Goal: Transaction & Acquisition: Purchase product/service

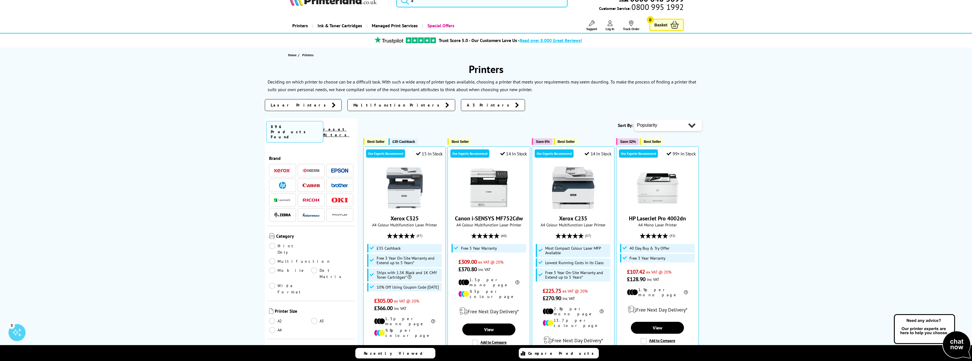
scroll to position [28, 0]
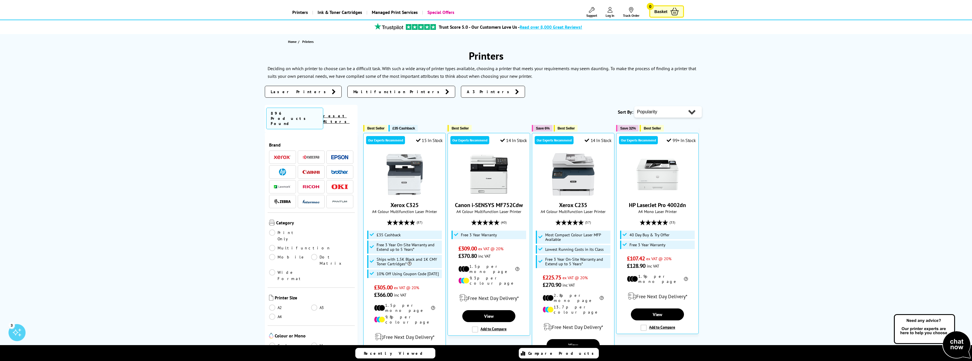
click at [467, 91] on span "A3 Printers" at bounding box center [489, 92] width 45 height 6
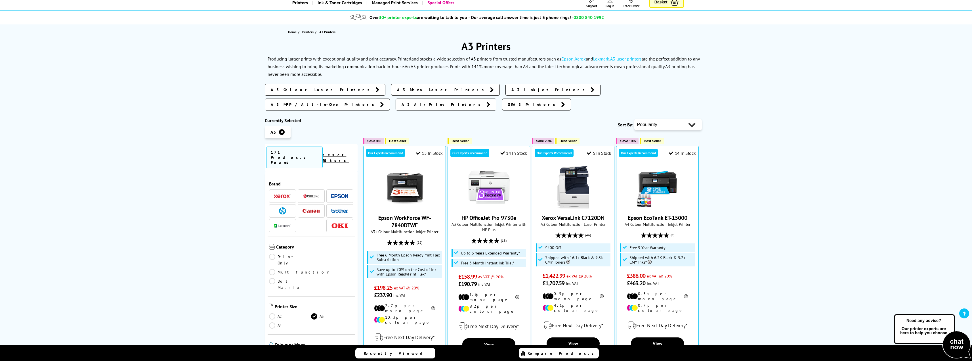
scroll to position [114, 0]
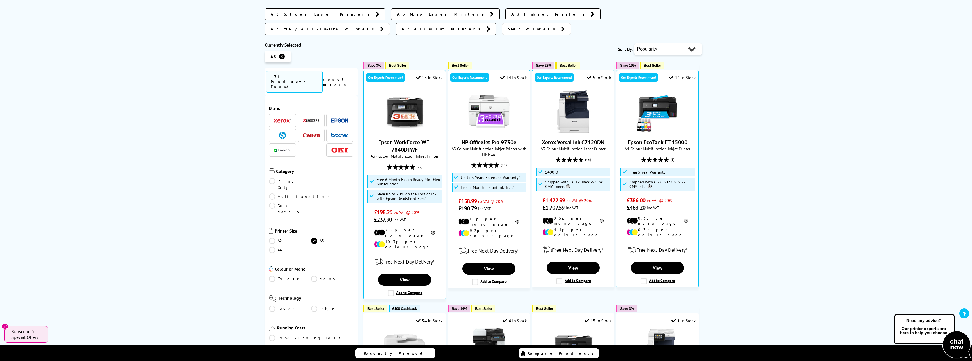
click at [314, 193] on link "Multifunction" at bounding box center [300, 196] width 62 height 6
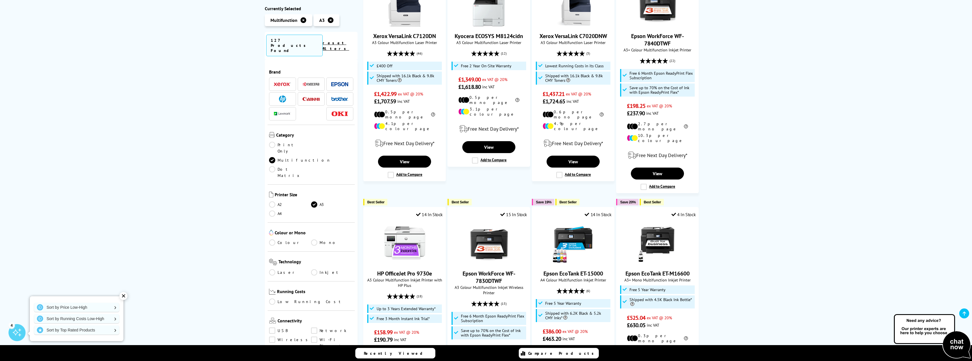
scroll to position [85, 0]
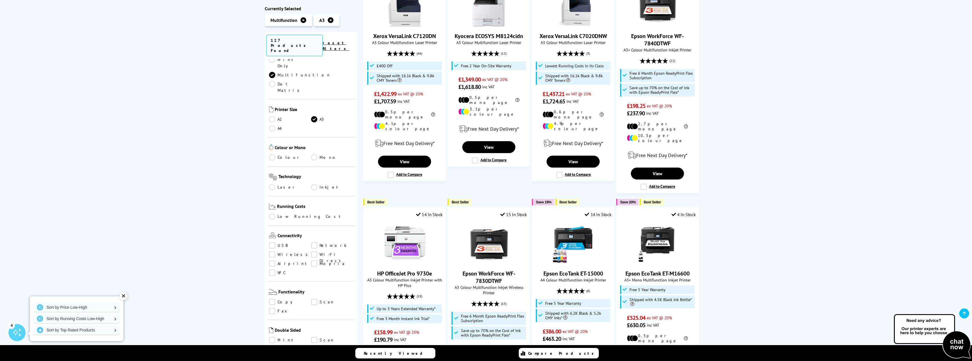
click at [314, 299] on link "Scan" at bounding box center [332, 302] width 42 height 6
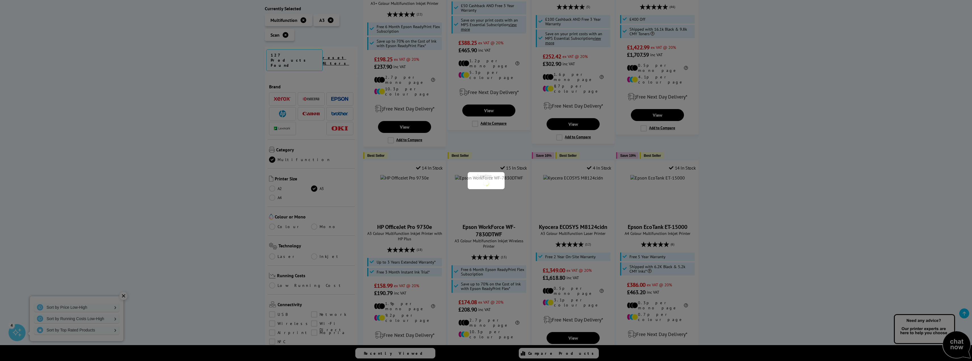
scroll to position [85, 0]
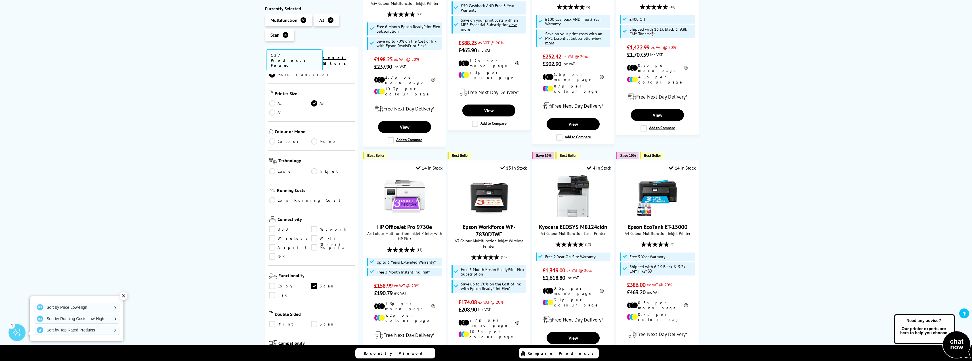
click at [273, 283] on link "Copy" at bounding box center [290, 286] width 42 height 6
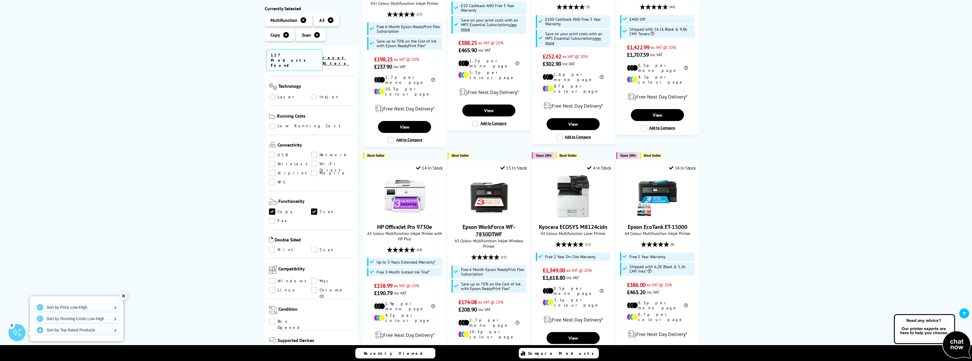
scroll to position [170, 0]
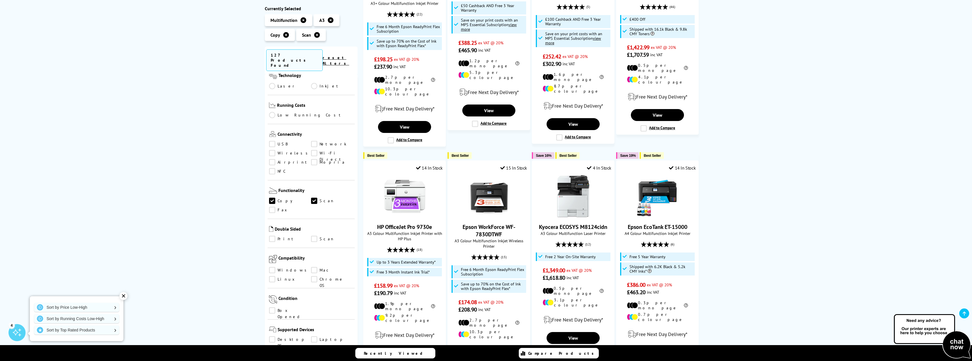
click at [316, 236] on link "Scan" at bounding box center [332, 239] width 42 height 6
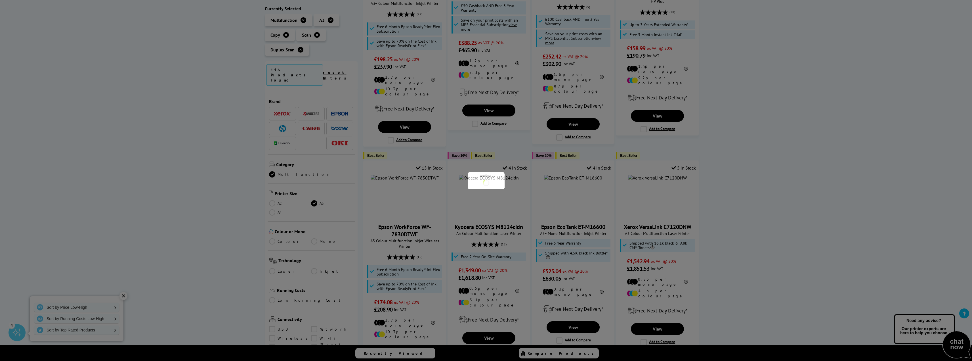
scroll to position [170, 0]
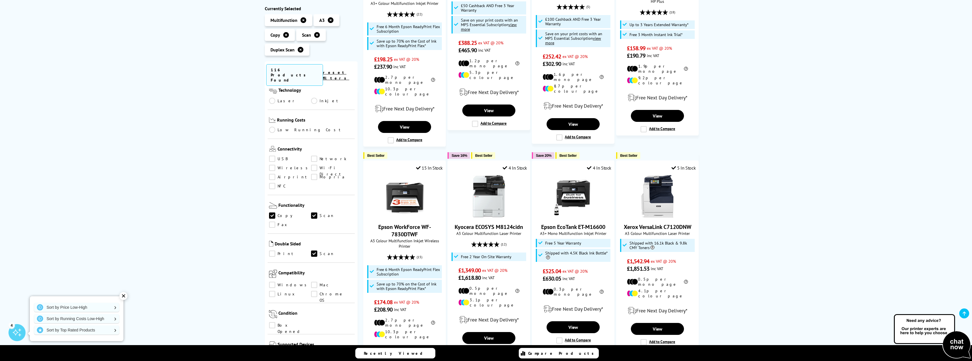
click at [313, 251] on link "Scan" at bounding box center [332, 254] width 42 height 6
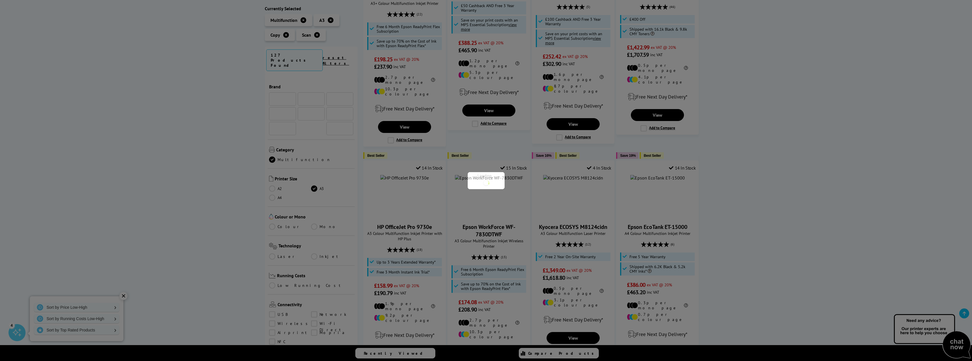
scroll to position [170, 0]
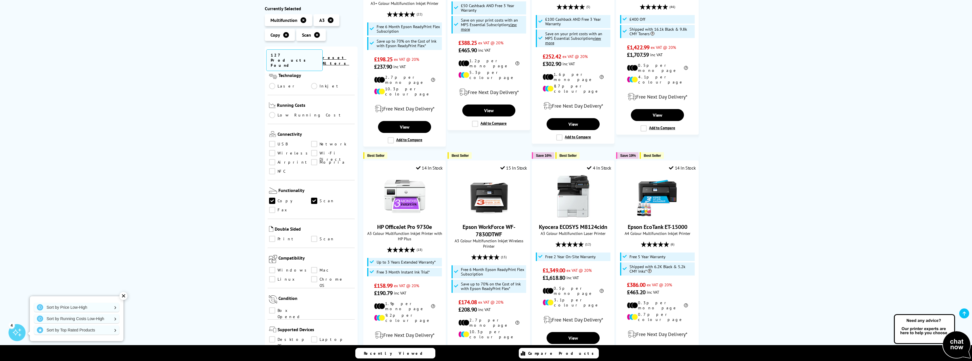
click at [313, 236] on link "Scan" at bounding box center [332, 239] width 42 height 6
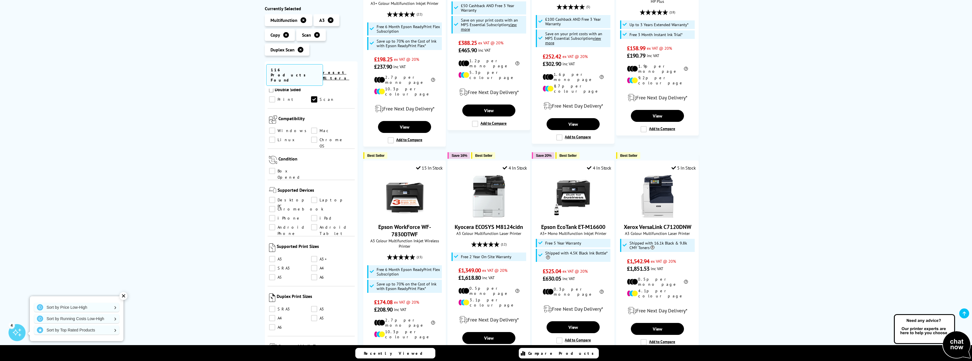
scroll to position [341, 0]
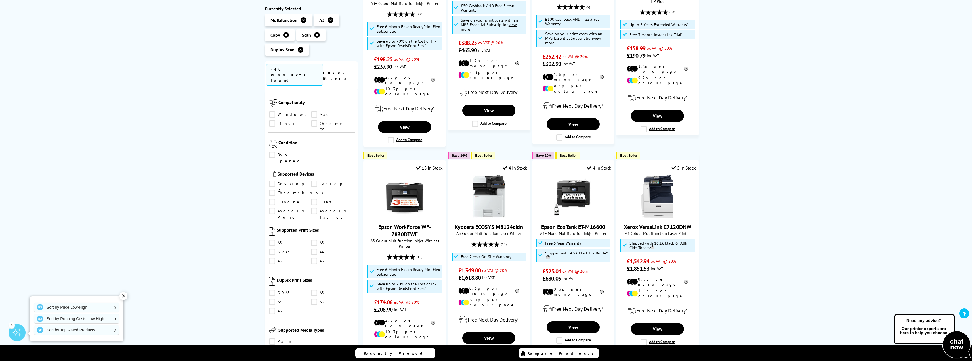
click at [273, 240] on link "A3" at bounding box center [290, 243] width 42 height 6
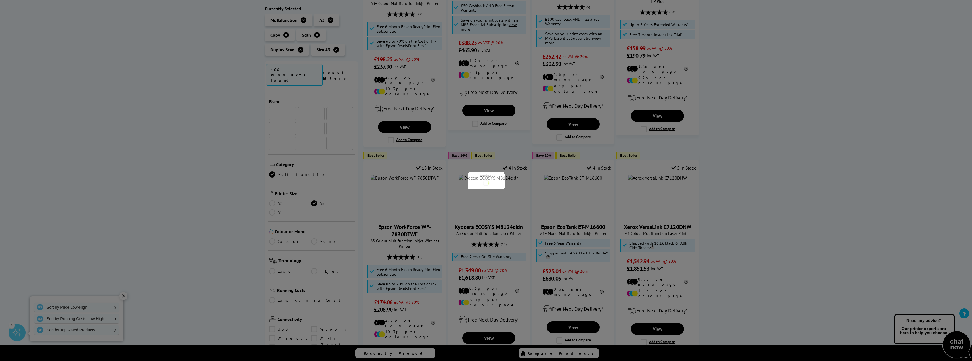
scroll to position [341, 0]
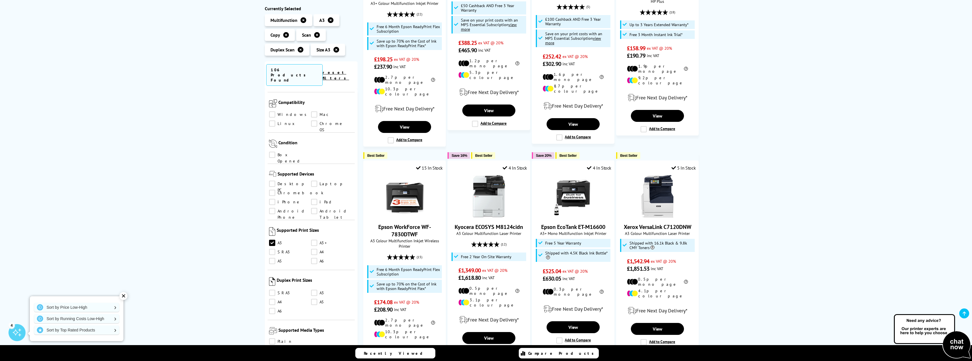
click at [313, 249] on link "A4" at bounding box center [332, 252] width 42 height 6
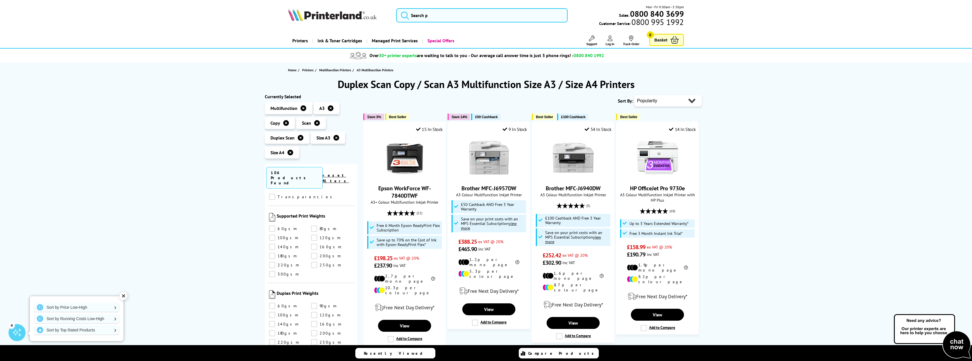
click at [690, 95] on select "Popularity Rating Price - Low to High Price - High to Low Running Costs - Low t…" at bounding box center [669, 100] width 68 height 11
select select "Price Ascending"
click at [635, 95] on select "Popularity Rating Price - Low to High Price - High to Low Running Costs - Low t…" at bounding box center [669, 100] width 68 height 11
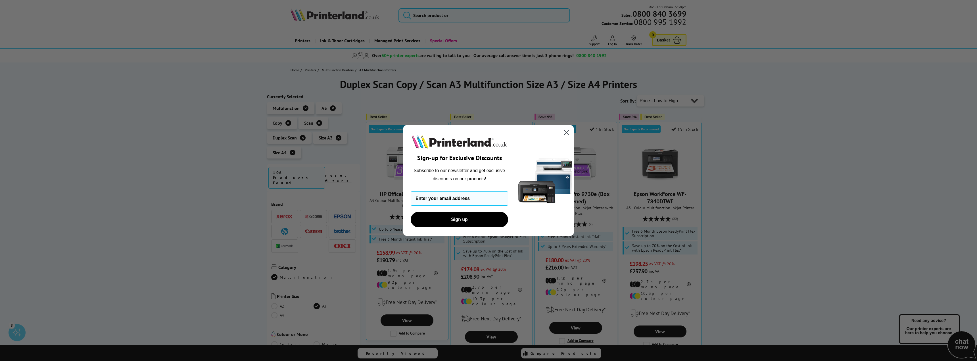
click at [566, 131] on circle "Close dialog" at bounding box center [566, 132] width 9 height 9
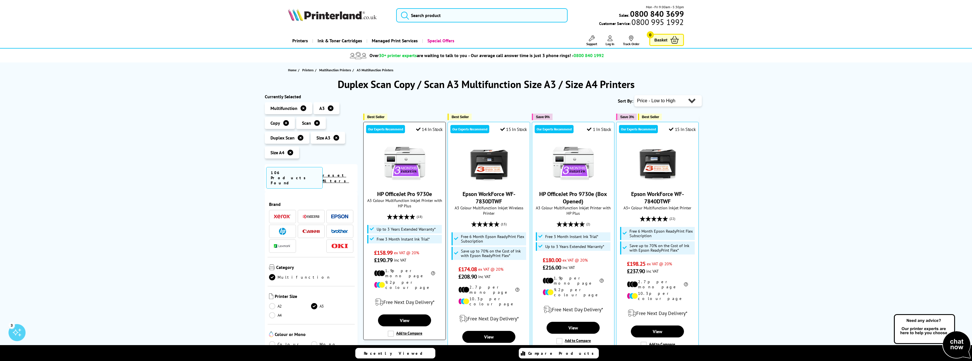
click at [398, 158] on img at bounding box center [405, 163] width 43 height 43
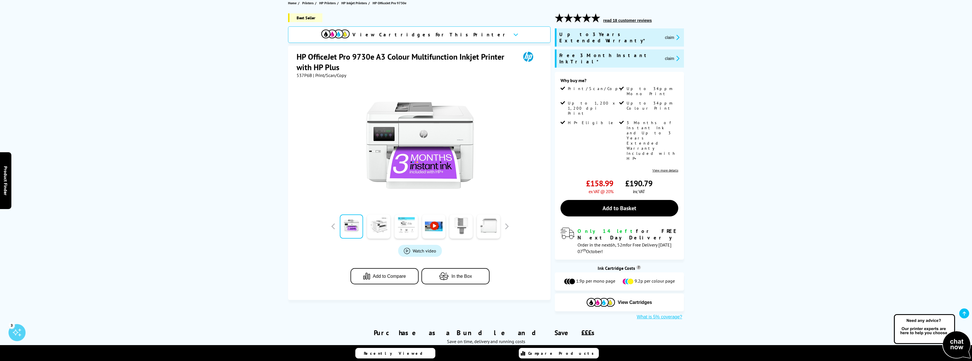
scroll to position [57, 0]
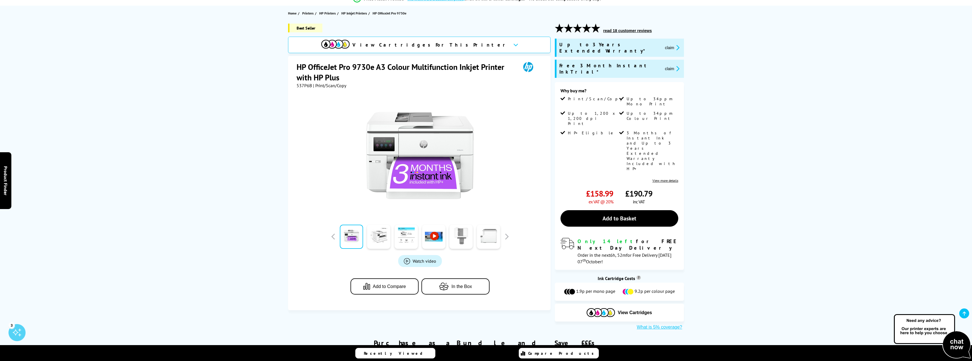
click at [669, 178] on link "View more details" at bounding box center [666, 180] width 26 height 4
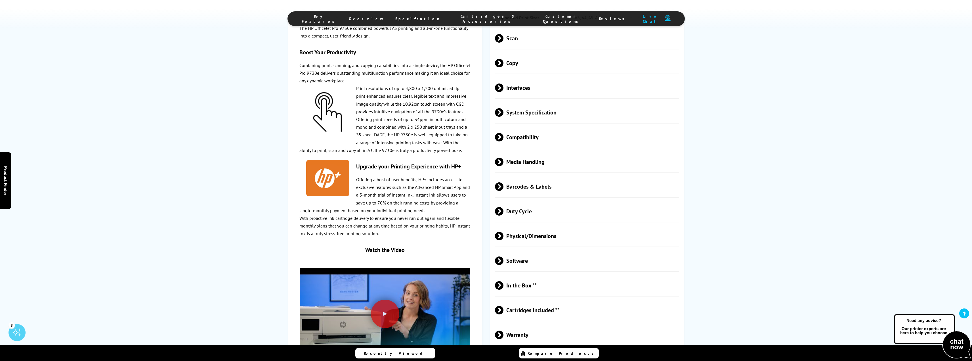
scroll to position [1047, 0]
click at [509, 201] on span "Duty Cycle" at bounding box center [587, 211] width 184 height 21
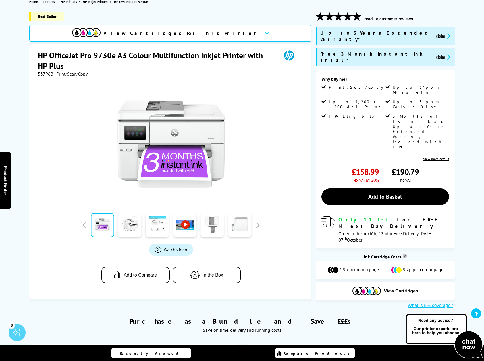
scroll to position [34, 0]
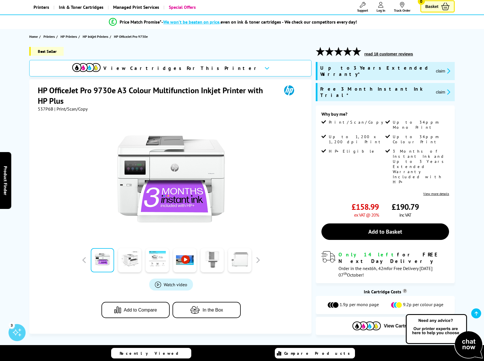
click at [173, 64] on div "View Cartridges For This Printer" at bounding box center [165, 68] width 187 height 10
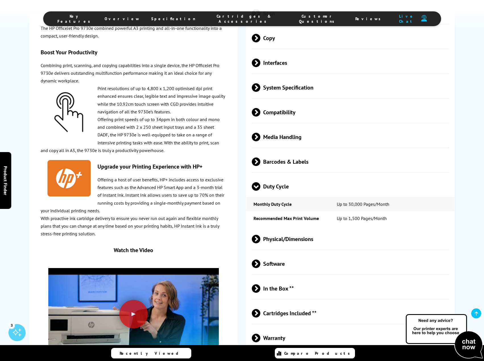
scroll to position [1042, 0]
click at [265, 302] on span "Cartridges Included **" at bounding box center [350, 312] width 197 height 21
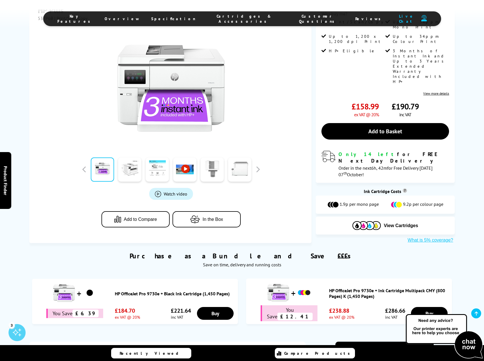
scroll to position [0, 0]
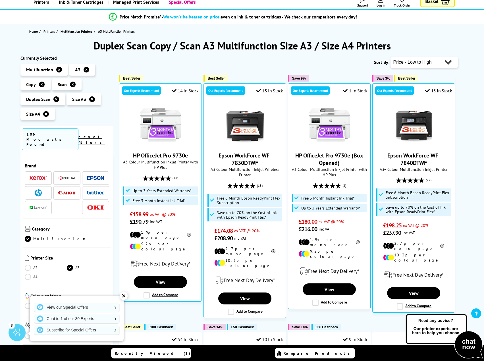
scroll to position [28, 0]
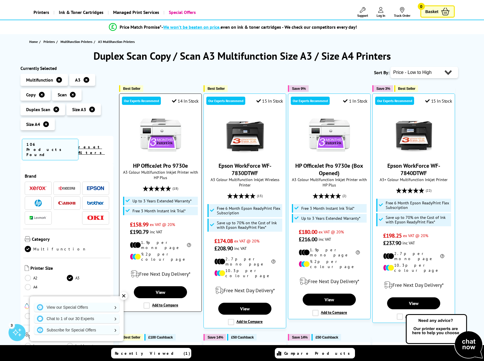
click at [144, 123] on img at bounding box center [160, 135] width 43 height 43
click at [154, 128] on img at bounding box center [160, 135] width 43 height 43
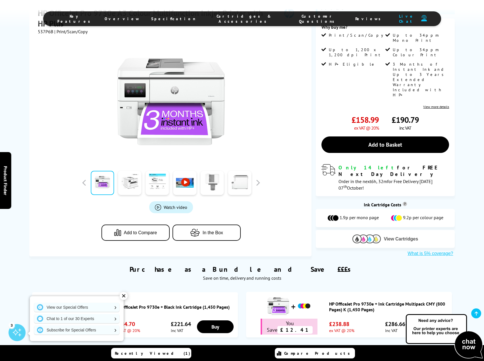
scroll to position [227, 0]
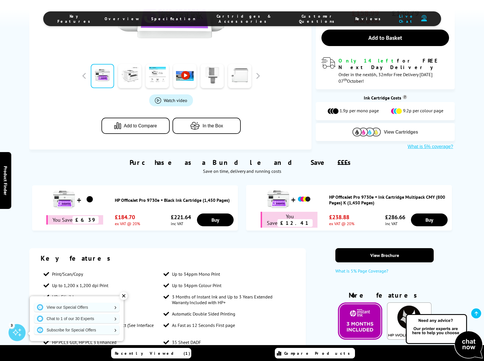
click at [362, 127] on img at bounding box center [366, 131] width 28 height 9
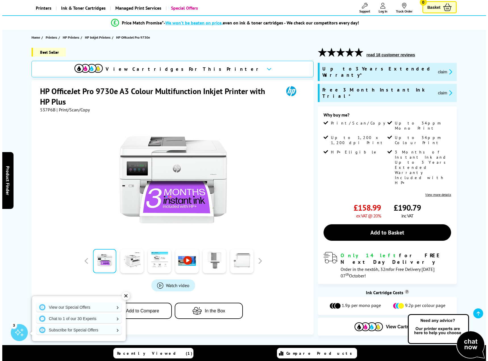
scroll to position [0, 0]
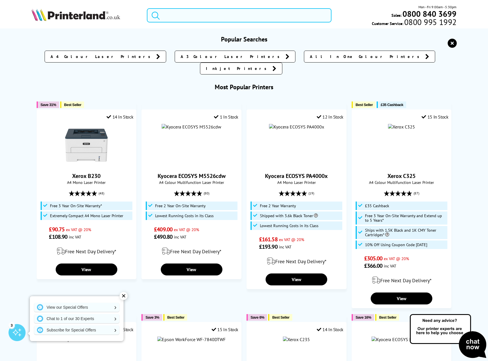
click at [206, 14] on input "search" at bounding box center [239, 15] width 185 height 14
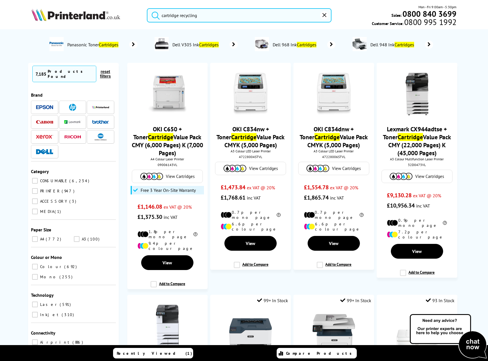
type input "cartridge recycling"
click at [147, 8] on button "submit" at bounding box center [154, 14] width 14 height 12
click at [259, 165] on link "View Cartridges" at bounding box center [250, 168] width 64 height 7
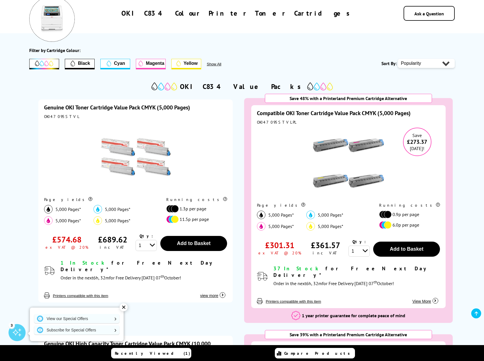
scroll to position [57, 0]
